Goal: Find specific page/section: Find specific page/section

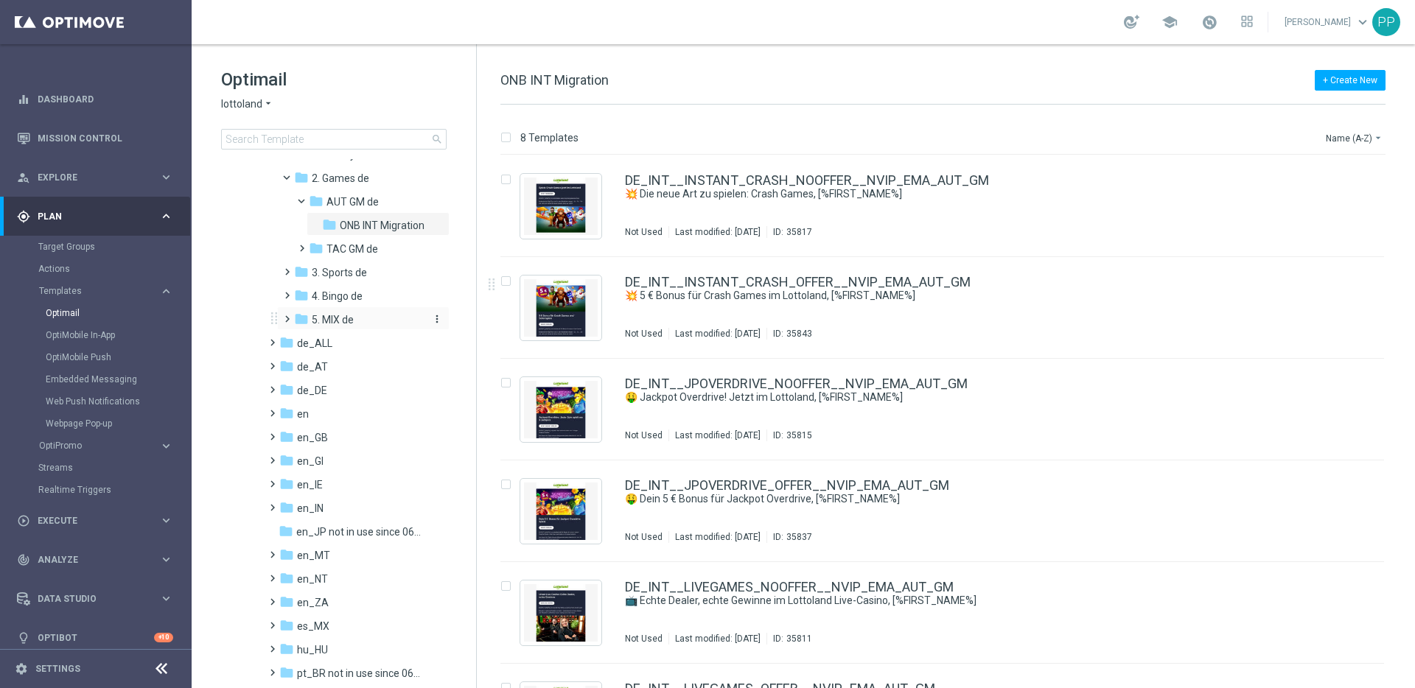
scroll to position [385, 0]
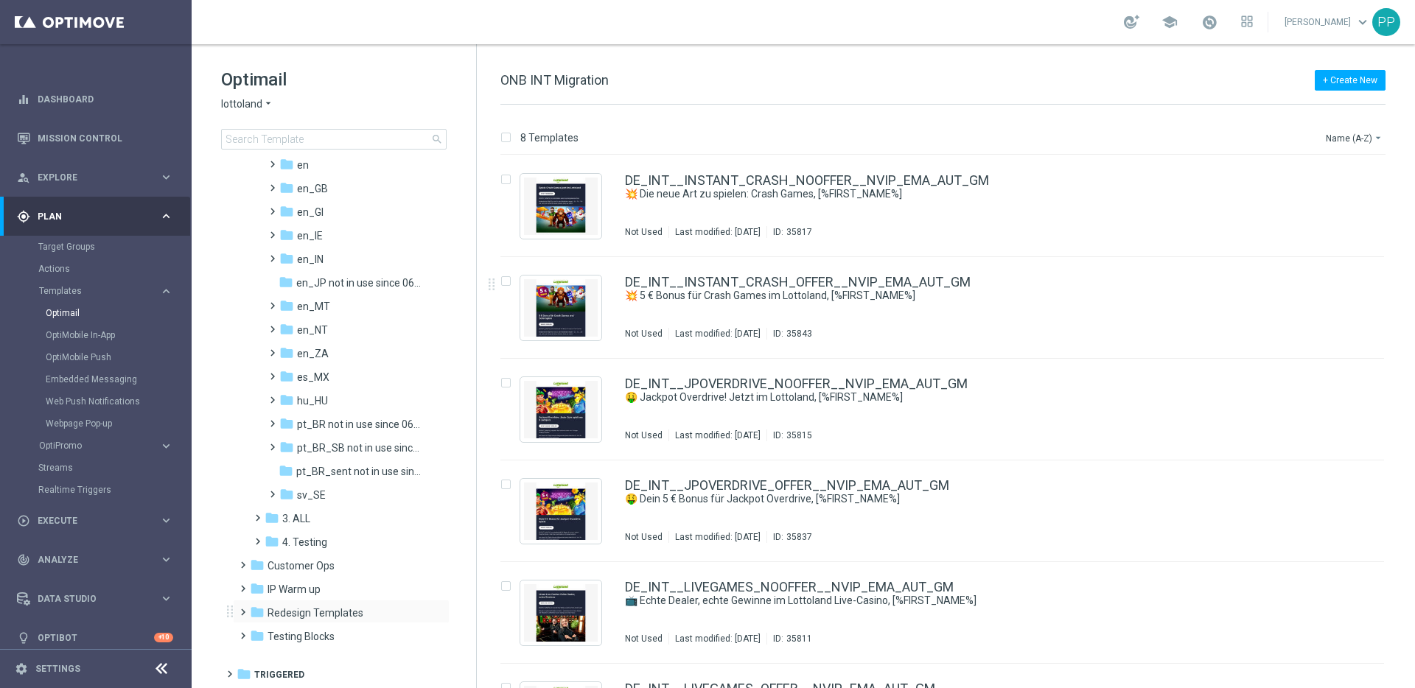
click at [243, 609] on span at bounding box center [239, 606] width 7 height 6
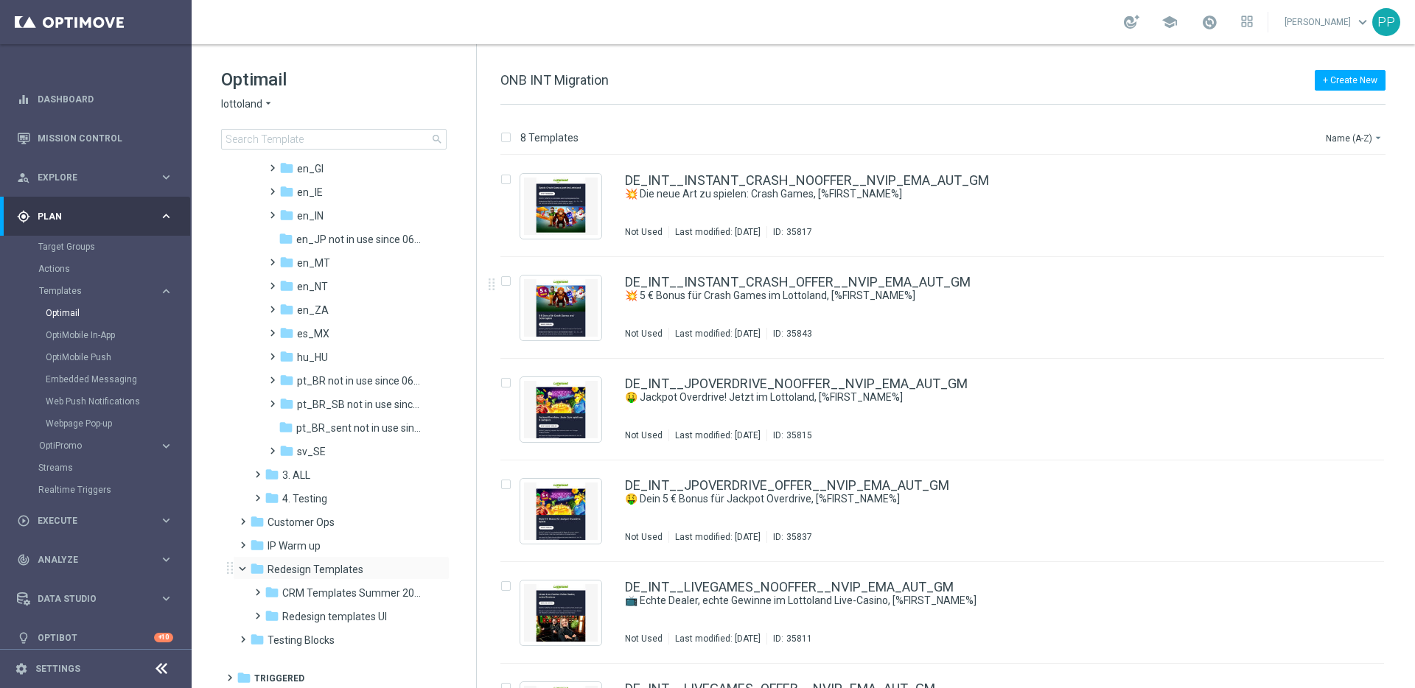
scroll to position [432, 0]
click at [315, 587] on span "CRM Templates Summer 2025" at bounding box center [351, 589] width 139 height 13
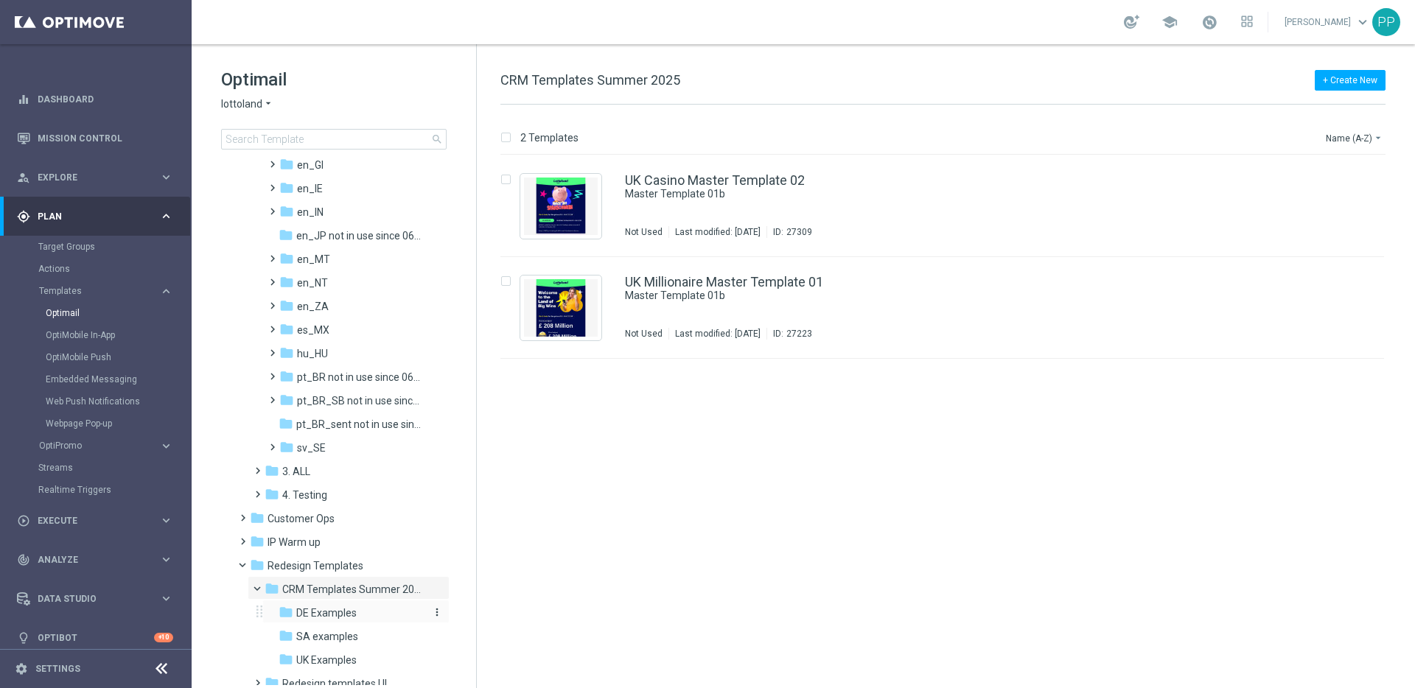
click at [292, 609] on icon "folder" at bounding box center [285, 612] width 15 height 15
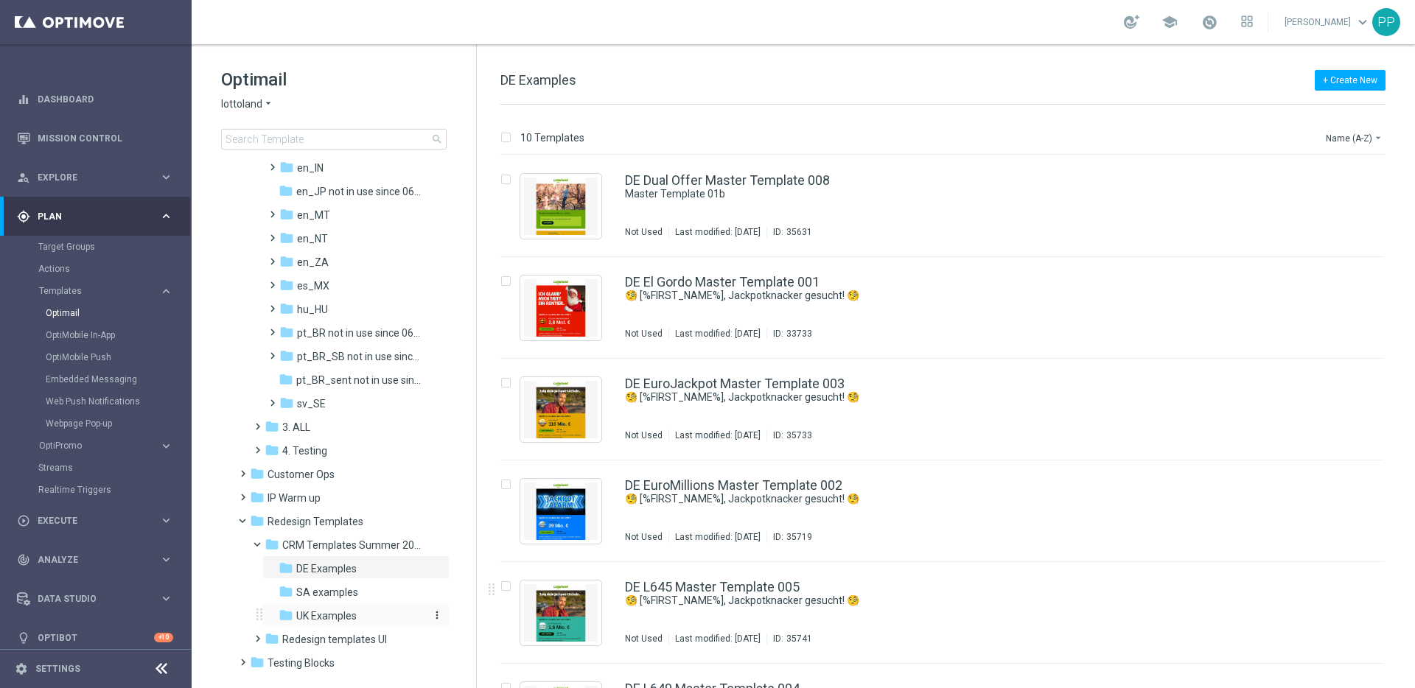
scroll to position [502, 0]
